Goal: Complete application form

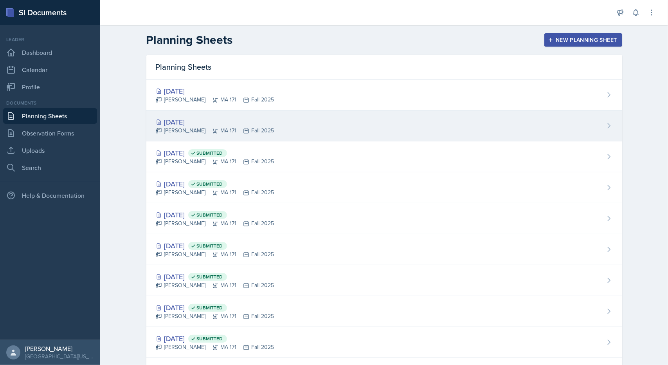
click at [191, 119] on div "[DATE]" at bounding box center [215, 122] width 119 height 11
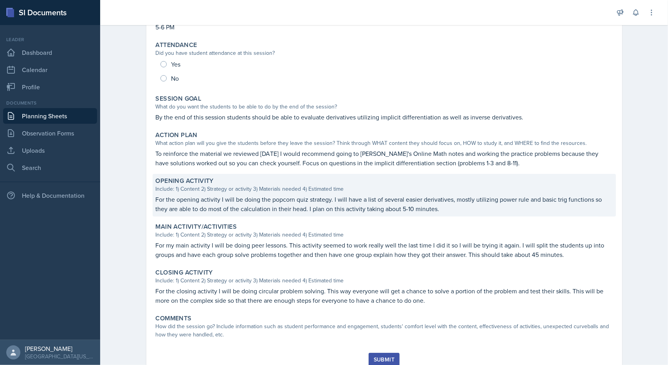
scroll to position [118, 0]
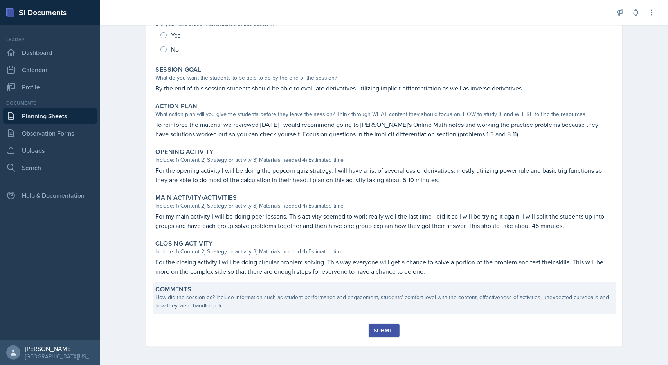
click at [327, 304] on div "How did the session go? Include information such as student performance and eng…" at bounding box center [384, 301] width 457 height 16
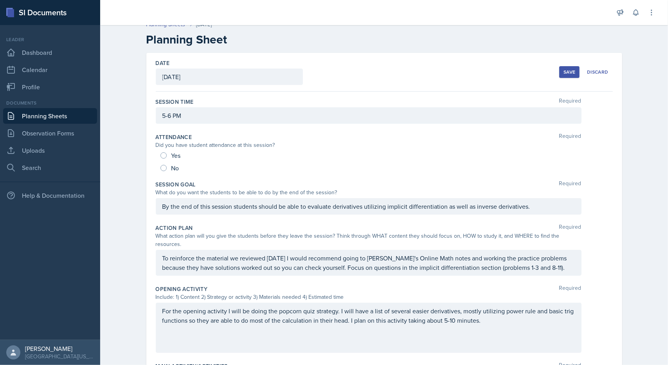
scroll to position [0, 0]
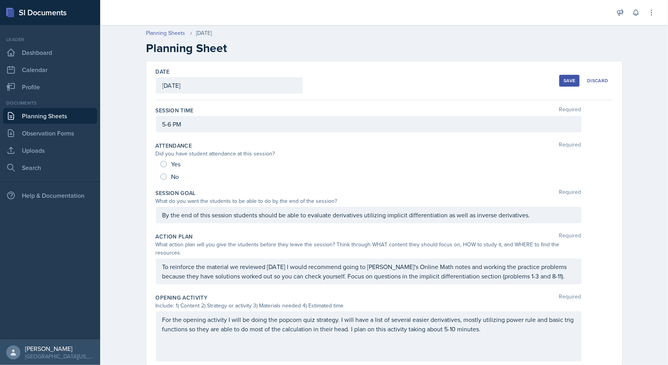
click at [171, 164] on span "Yes" at bounding box center [175, 164] width 9 height 8
click at [167, 164] on input "Yes" at bounding box center [164, 164] width 6 height 6
radio input "true"
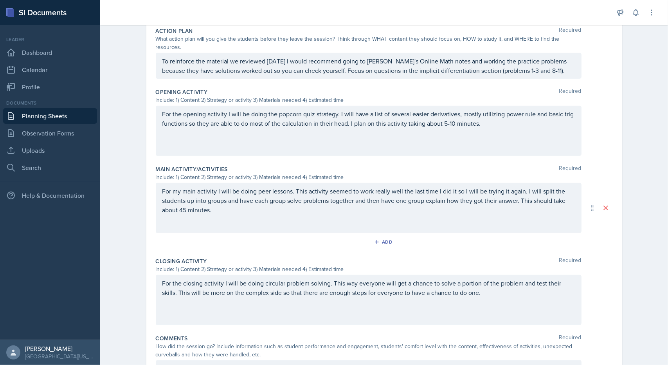
scroll to position [239, 0]
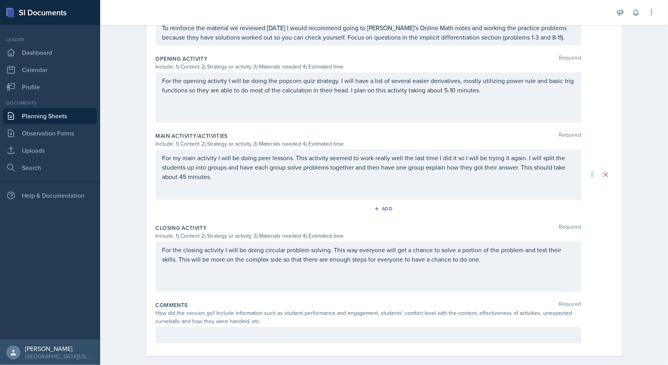
click at [221, 330] on div at bounding box center [369, 335] width 426 height 16
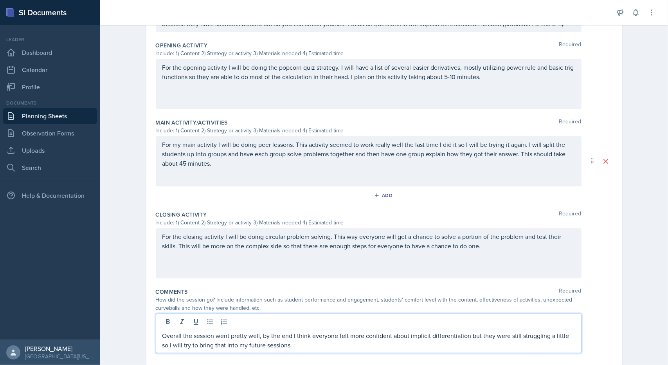
click at [382, 296] on div "How did the session go? Include information such as student performance and eng…" at bounding box center [369, 304] width 426 height 16
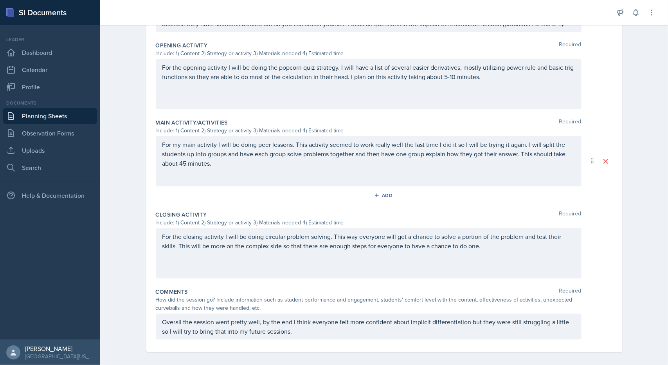
click at [280, 326] on p "Overall the session went pretty well, by the end I think everyone felt more con…" at bounding box center [368, 326] width 413 height 19
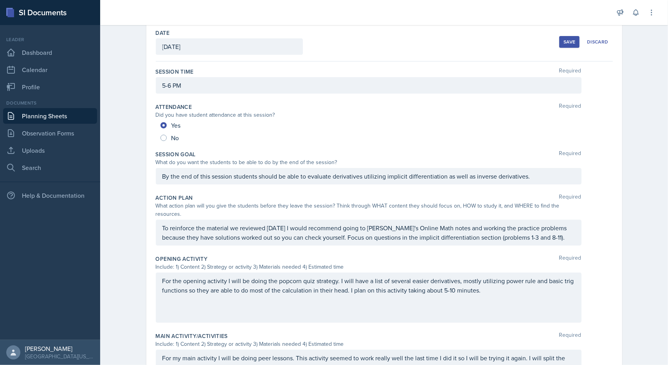
scroll to position [0, 0]
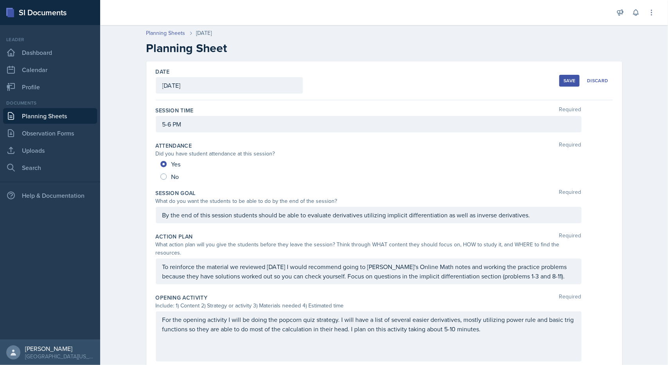
click at [566, 88] on div "Save Discard" at bounding box center [585, 81] width 53 height 18
click at [565, 83] on div "Save" at bounding box center [570, 81] width 12 height 6
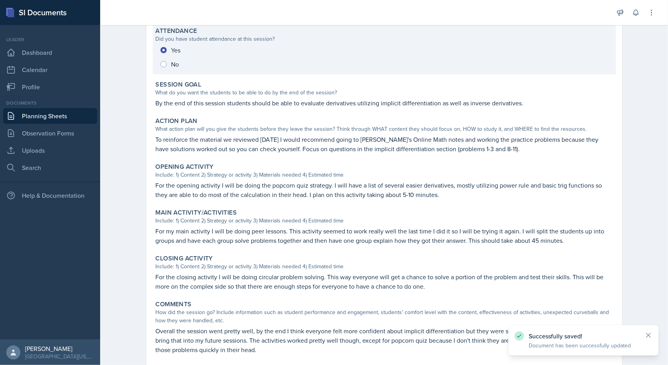
scroll to position [146, 0]
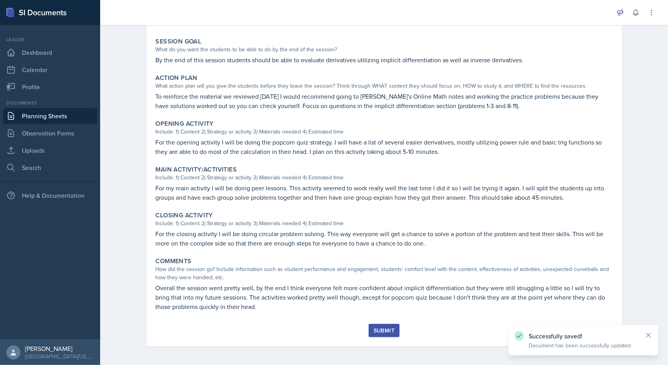
click at [376, 323] on div "Session Time 5-6 PM Attendance Did you have student attendance at this session?…" at bounding box center [384, 138] width 457 height 371
click at [377, 325] on button "Submit" at bounding box center [384, 330] width 31 height 13
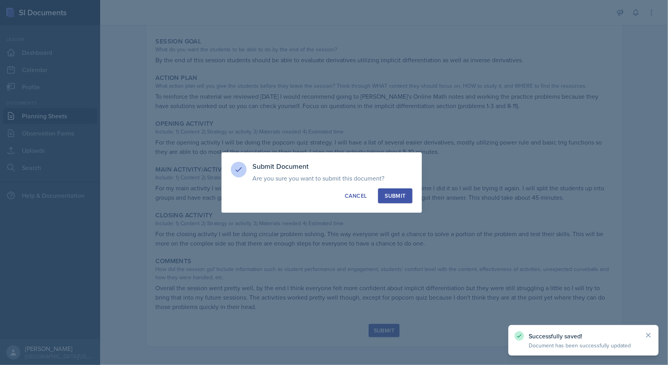
click at [395, 197] on div "Submit" at bounding box center [395, 196] width 21 height 8
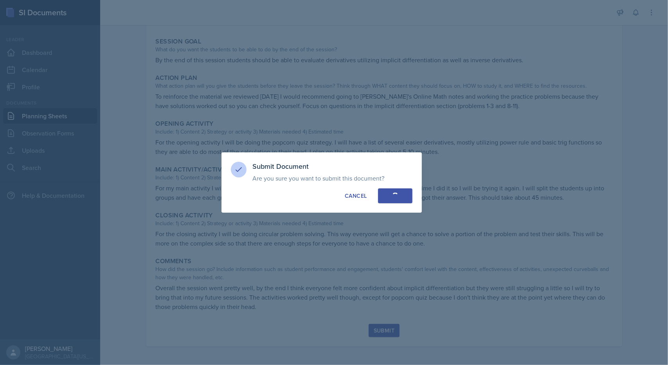
radio input "true"
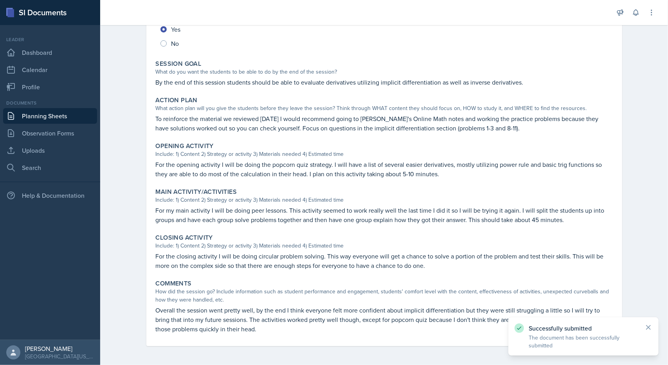
scroll to position [124, 0]
